Goal: Task Accomplishment & Management: Manage account settings

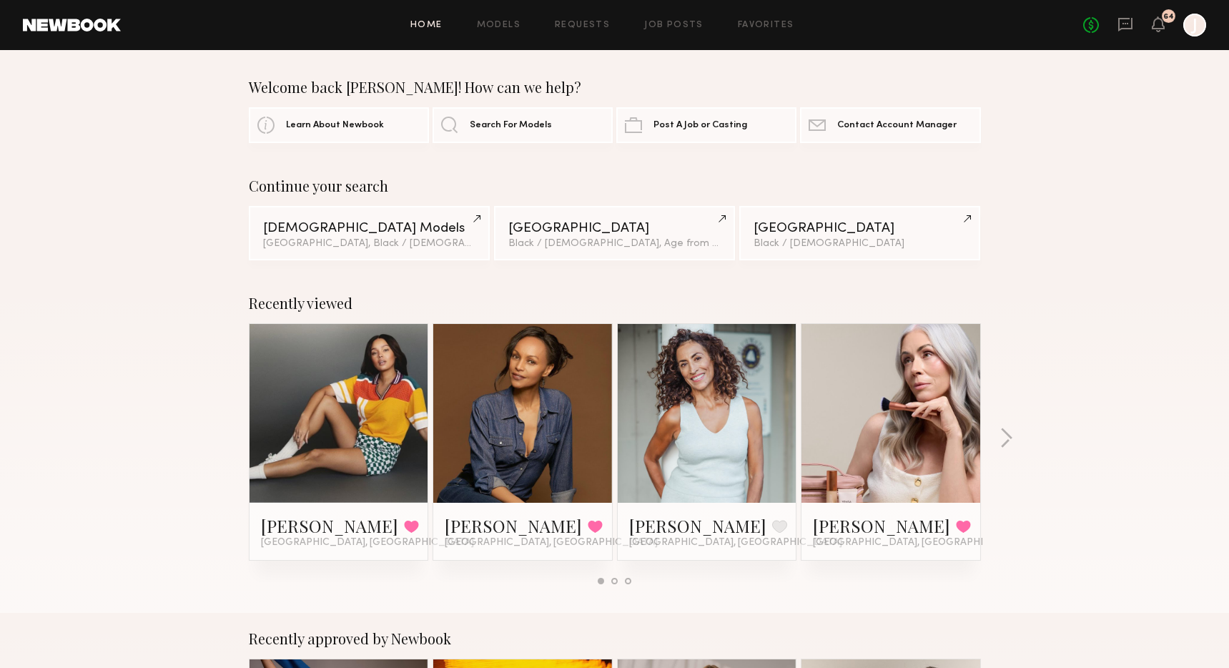
click at [575, 14] on div "Home Models Requests Job Posts Favorites Sign Out No fees up to $5,000 64 J" at bounding box center [663, 25] width 1085 height 23
click at [575, 17] on div "Home Models Requests Job Posts Favorites Sign Out No fees up to $5,000 64 J" at bounding box center [663, 25] width 1085 height 23
click at [575, 21] on link "Requests" at bounding box center [582, 25] width 55 height 9
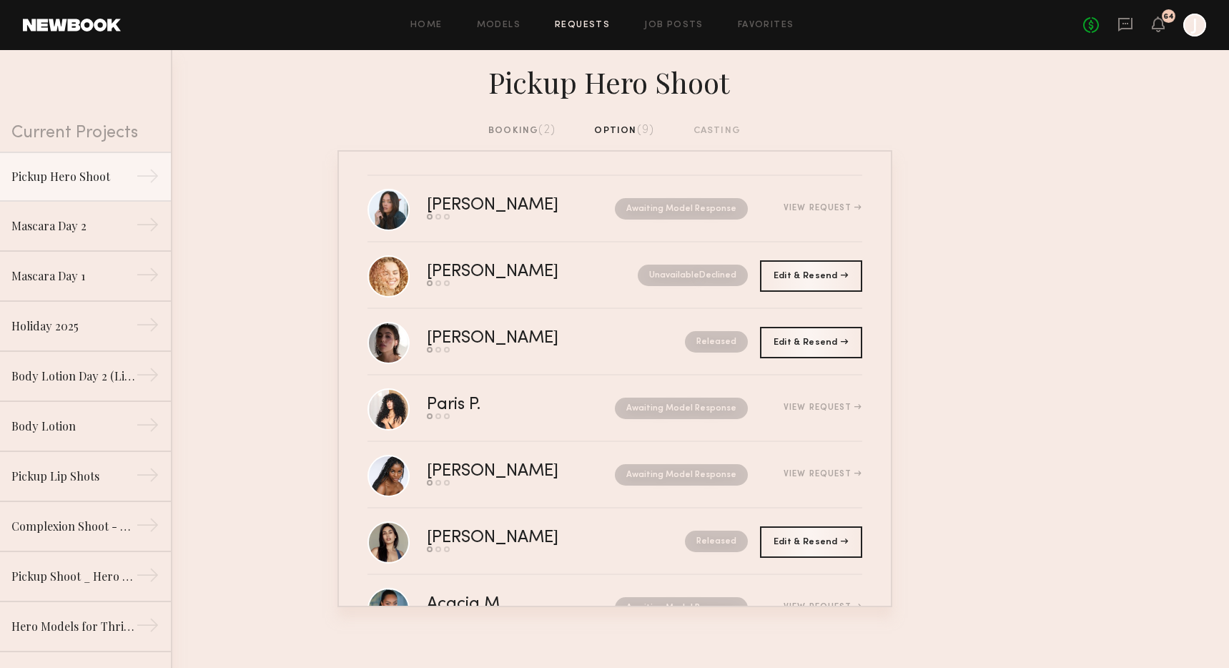
click at [522, 139] on div "booking (2)" at bounding box center [521, 131] width 67 height 16
